Goal: Transaction & Acquisition: Purchase product/service

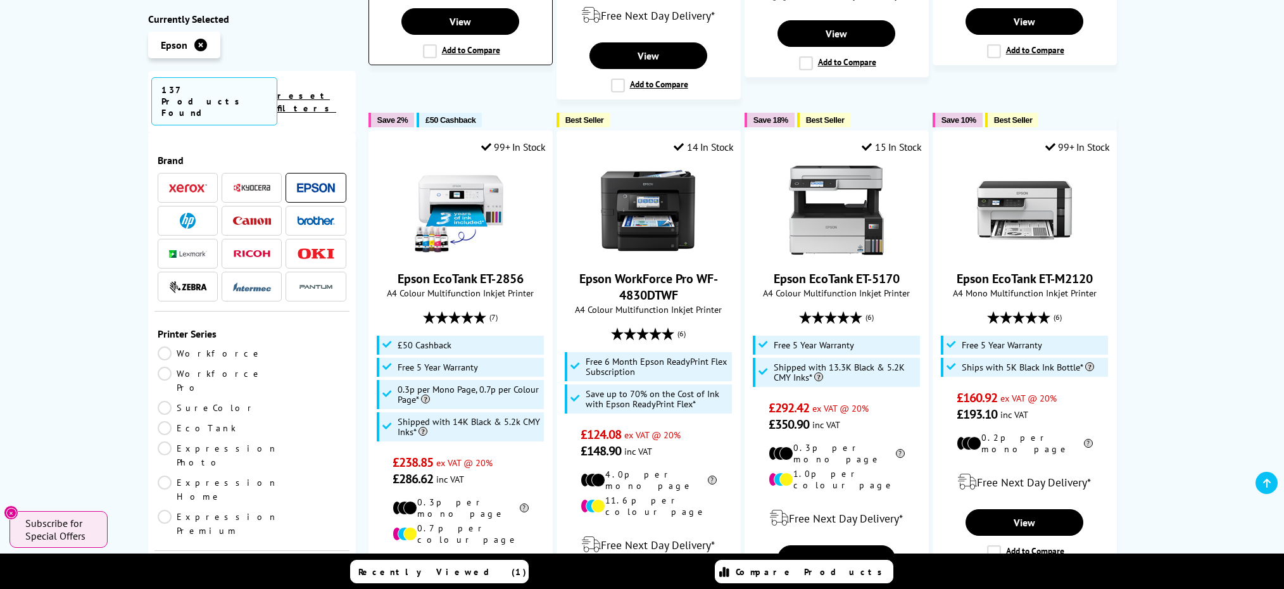
scroll to position [1411, 0]
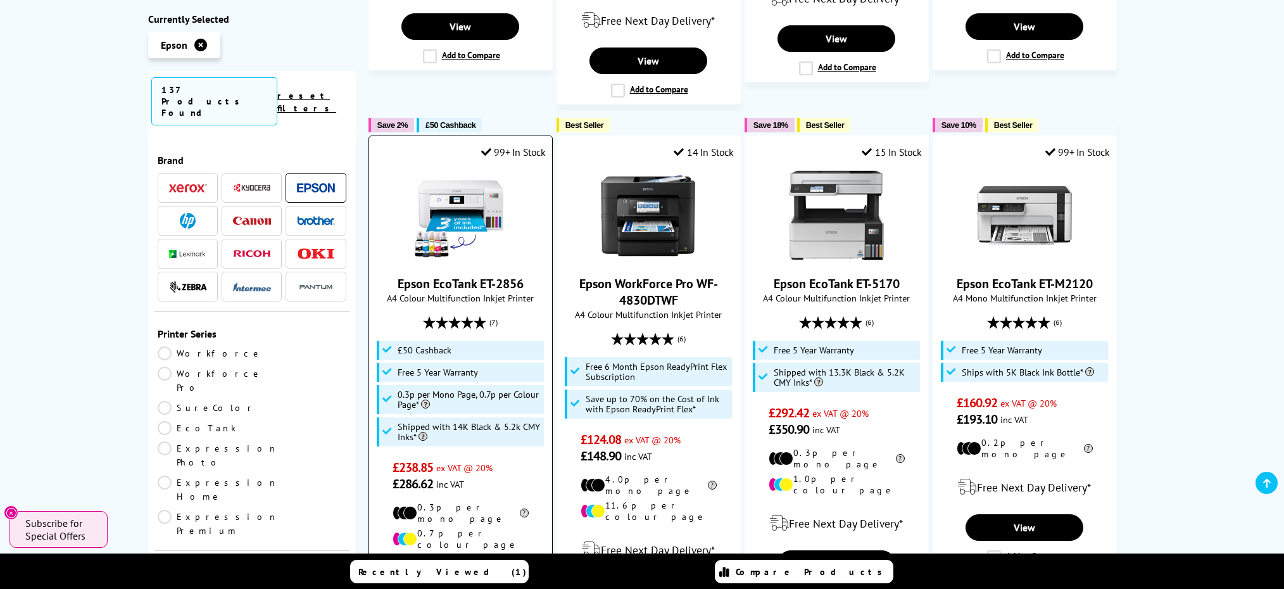
click at [498, 174] on img at bounding box center [460, 215] width 95 height 95
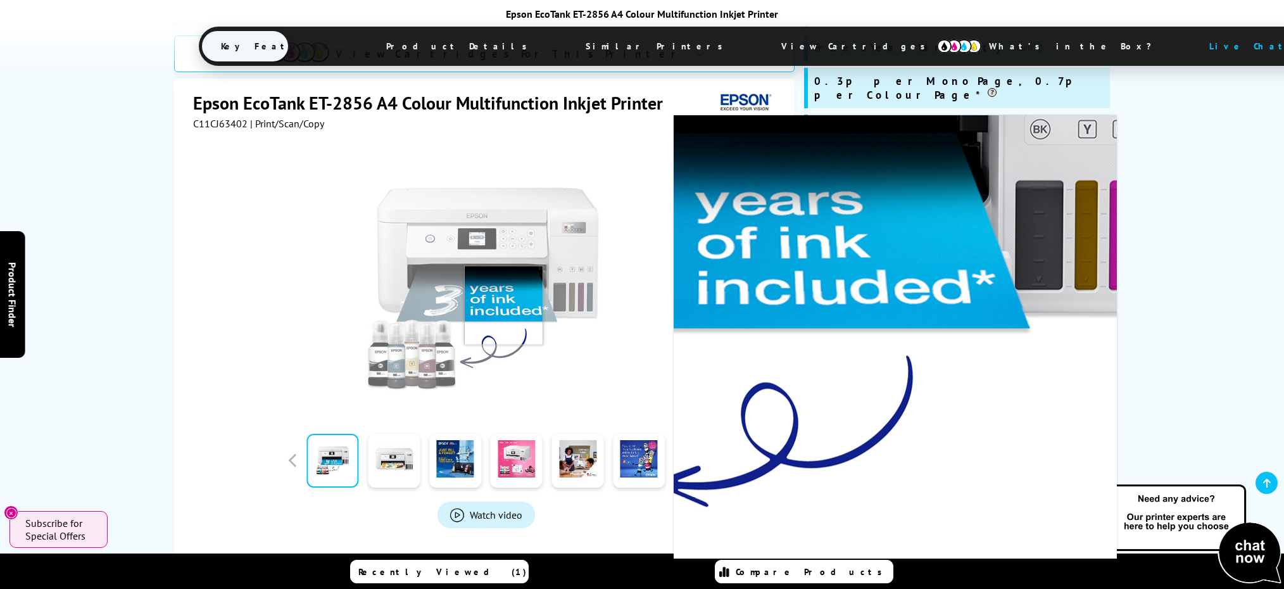
scroll to position [213, 0]
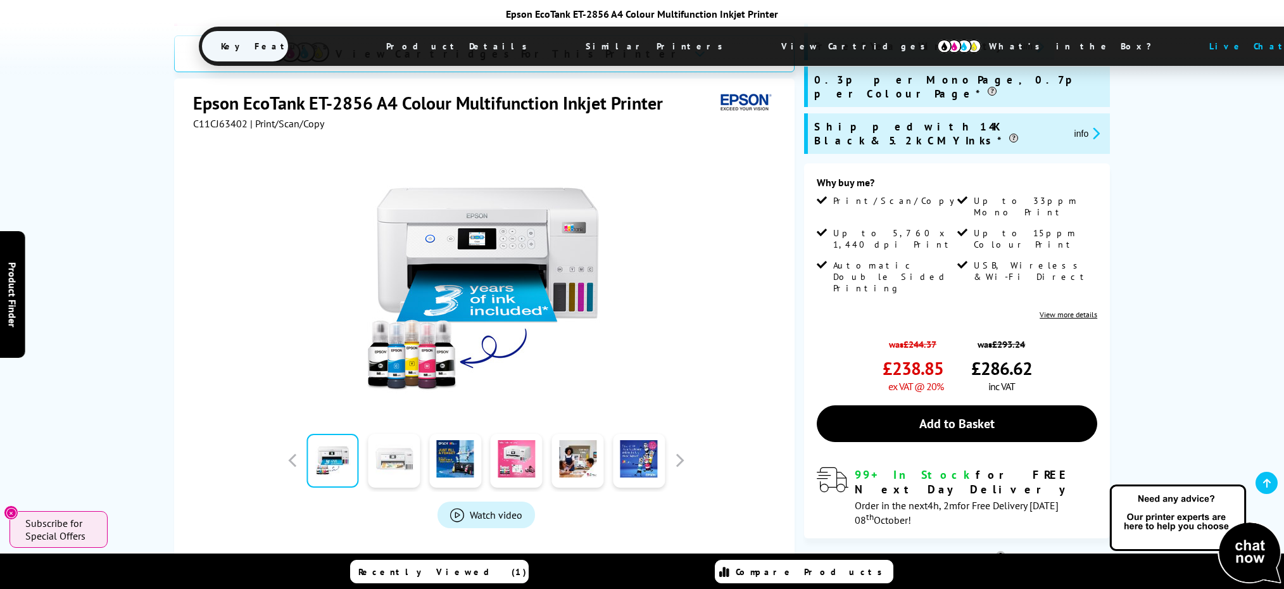
click at [390, 448] on link at bounding box center [395, 461] width 52 height 54
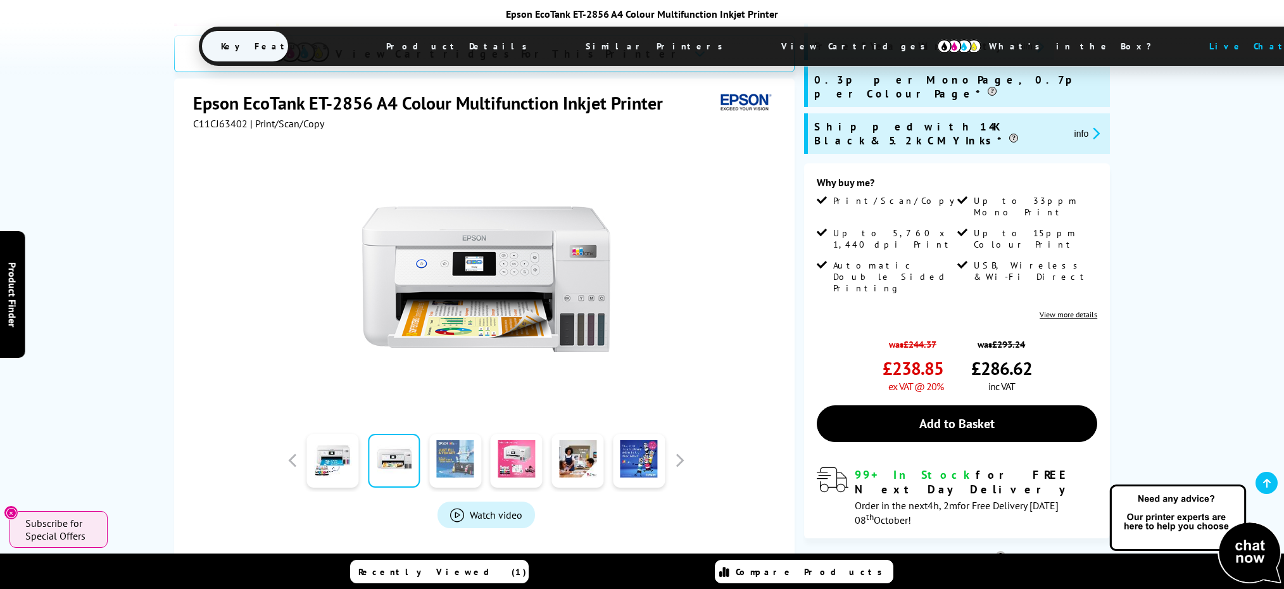
click at [439, 444] on link at bounding box center [455, 461] width 52 height 54
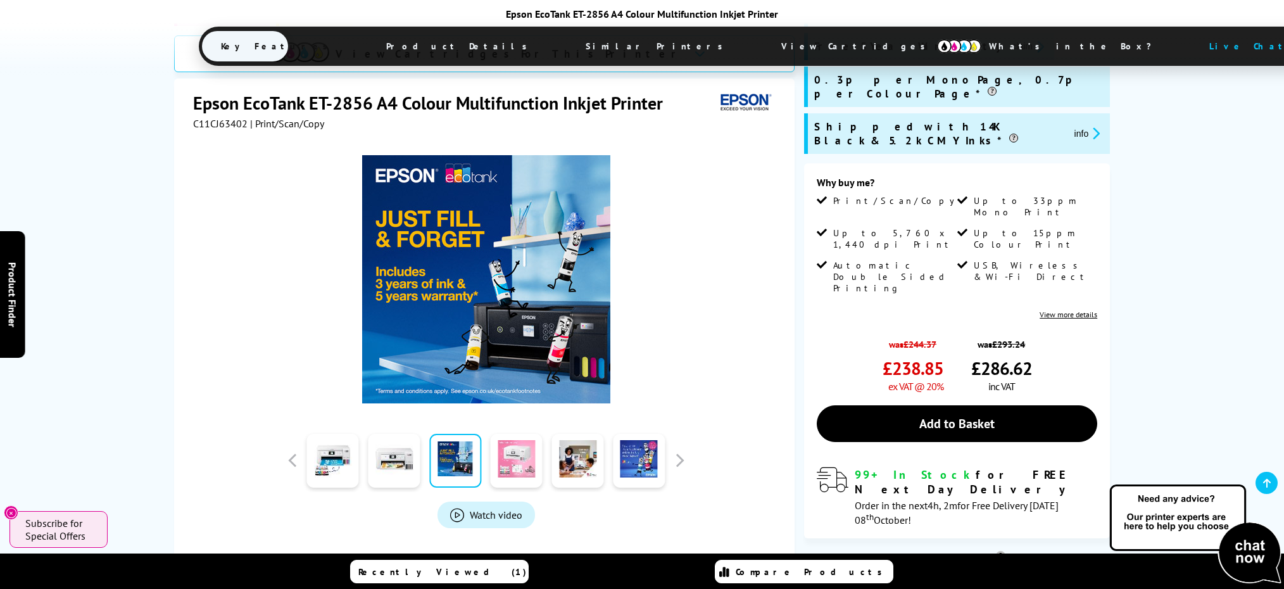
click at [520, 438] on link at bounding box center [517, 461] width 52 height 54
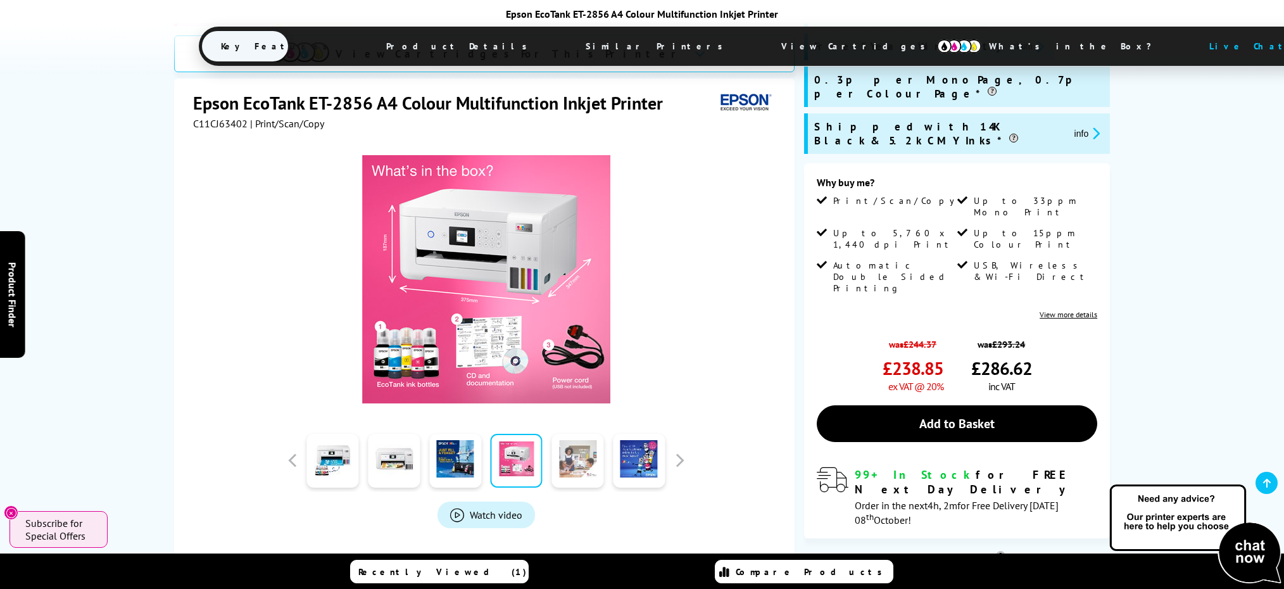
click at [588, 441] on link at bounding box center [578, 461] width 52 height 54
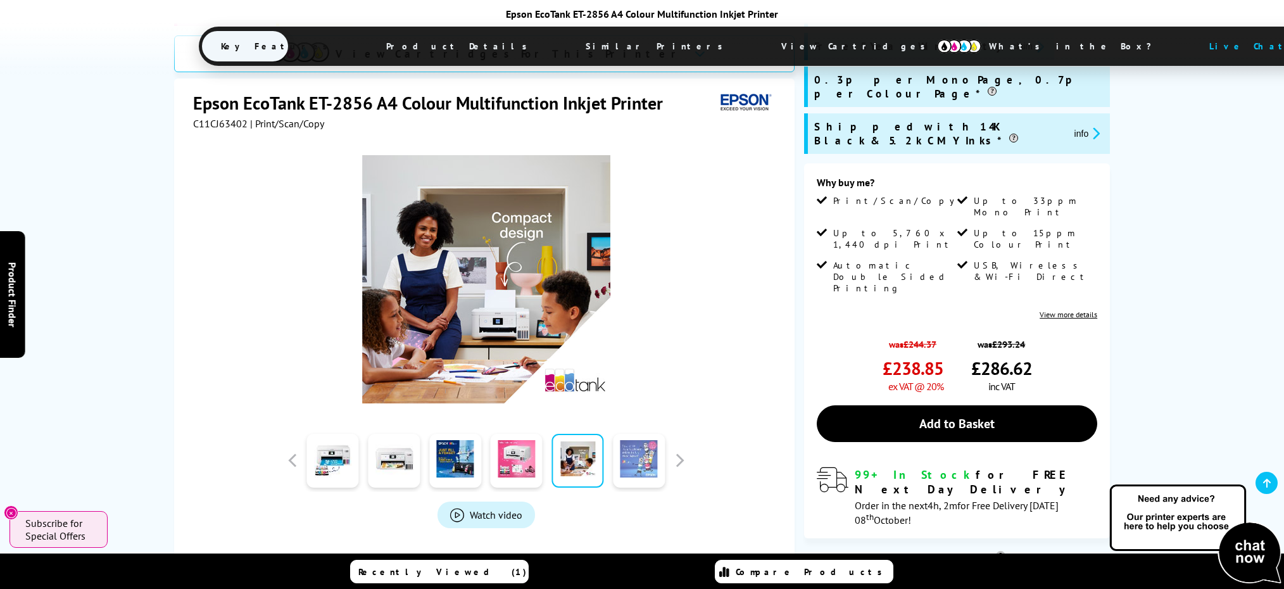
click at [651, 441] on link at bounding box center [639, 461] width 52 height 54
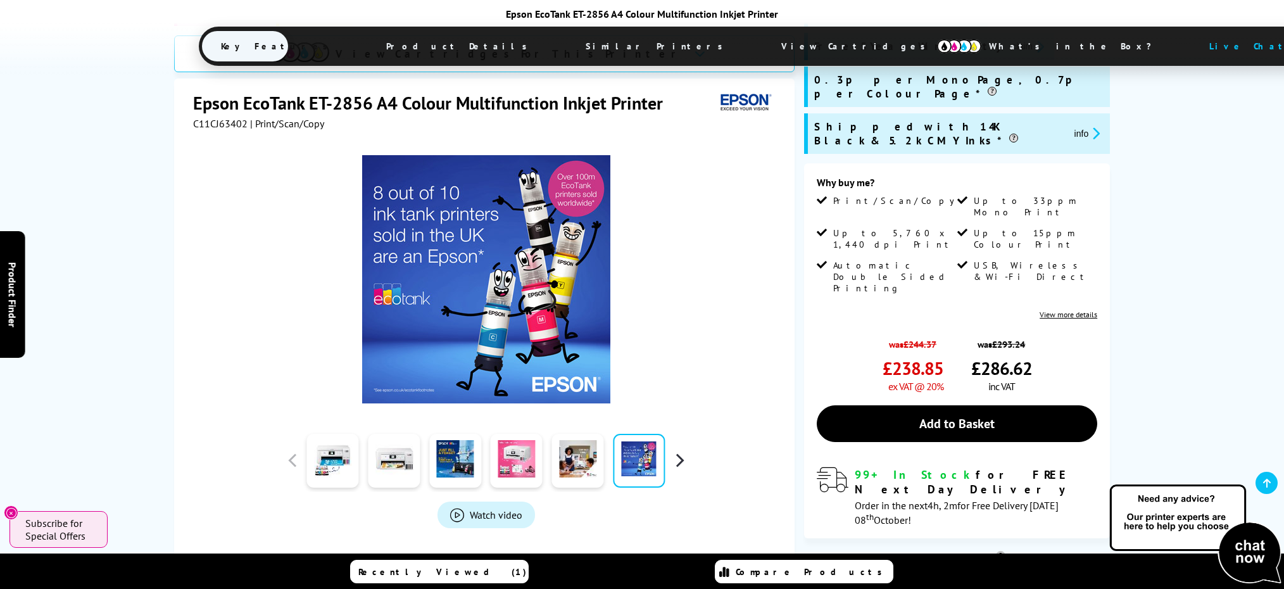
click at [679, 451] on button "button" at bounding box center [679, 460] width 19 height 19
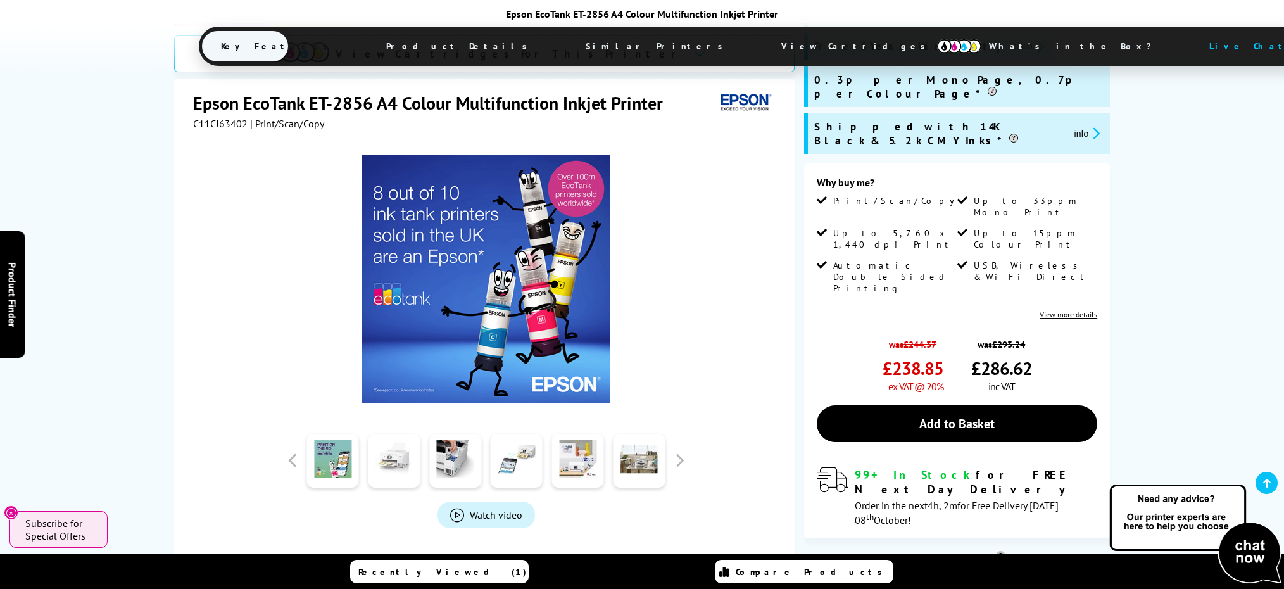
click at [400, 440] on link at bounding box center [395, 461] width 52 height 54
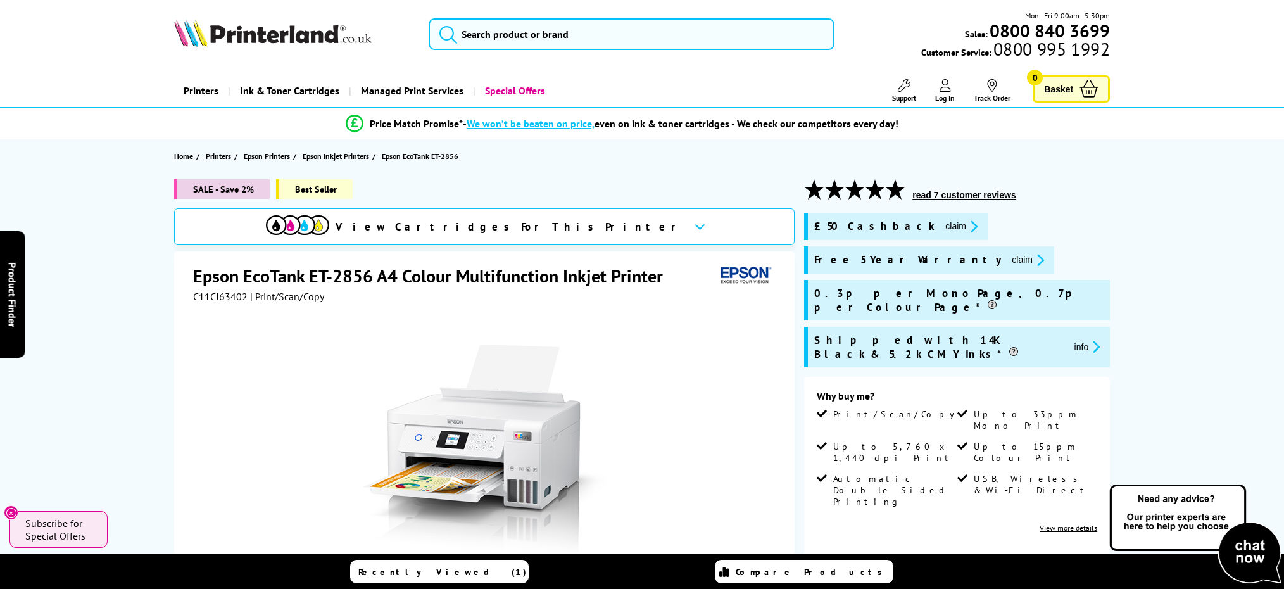
scroll to position [0, 0]
